Goal: Task Accomplishment & Management: Manage account settings

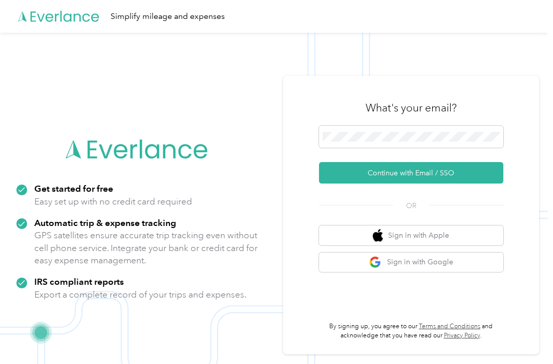
scroll to position [50, 0]
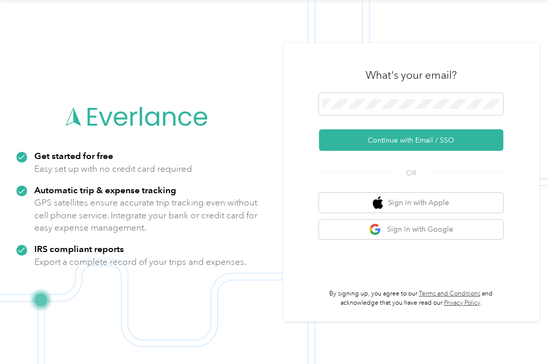
click at [460, 88] on div "What's your email?" at bounding box center [411, 75] width 184 height 36
click at [470, 135] on button "Continue with Email / SSO" at bounding box center [411, 139] width 184 height 21
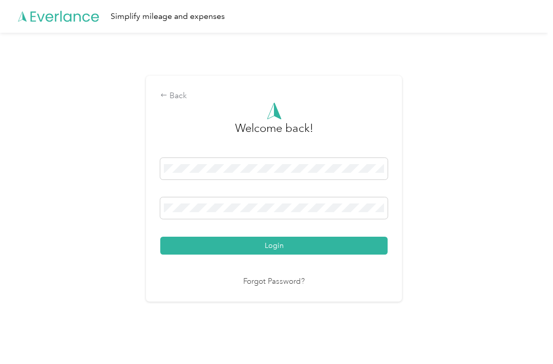
scroll to position [16, 0]
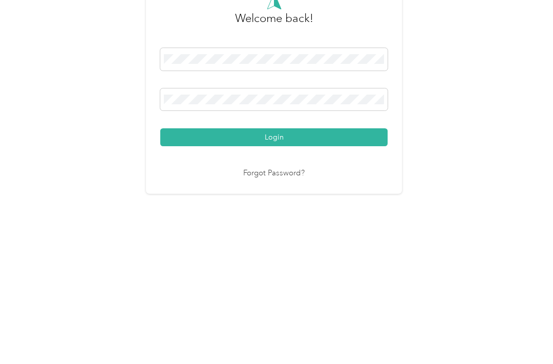
click at [276, 237] on button "Login" at bounding box center [273, 246] width 227 height 18
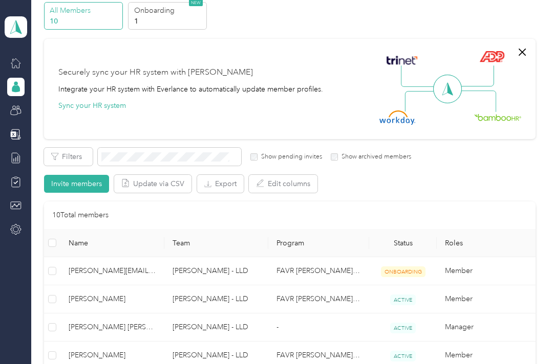
scroll to position [78, 0]
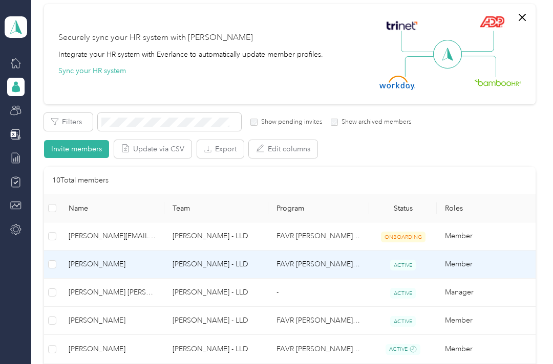
click at [191, 251] on td "[PERSON_NAME] - LLD" at bounding box center [216, 265] width 104 height 28
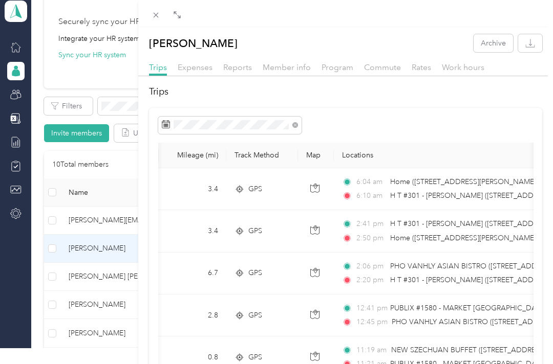
scroll to position [0, 76]
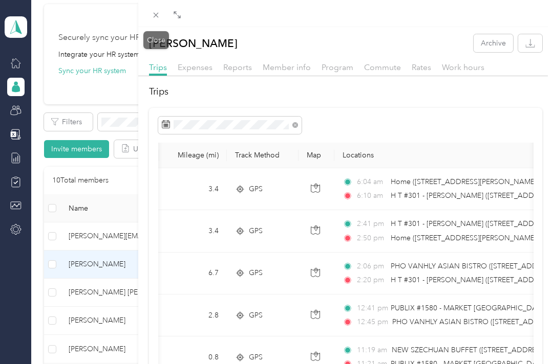
click at [162, 13] on span at bounding box center [156, 15] width 14 height 14
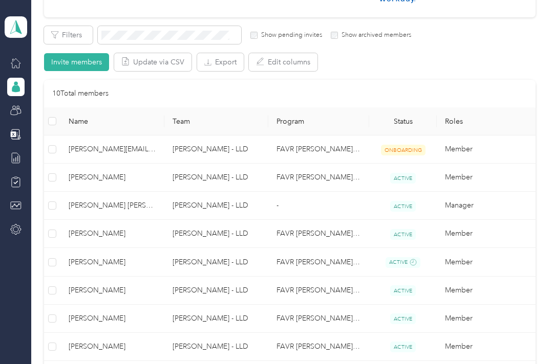
scroll to position [205, 0]
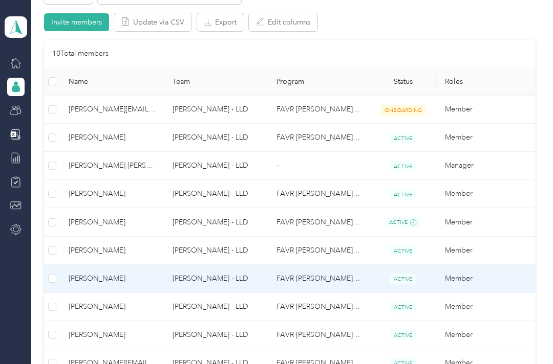
click at [154, 273] on span "[PERSON_NAME]" at bounding box center [113, 278] width 88 height 11
